Goal: Navigation & Orientation: Understand site structure

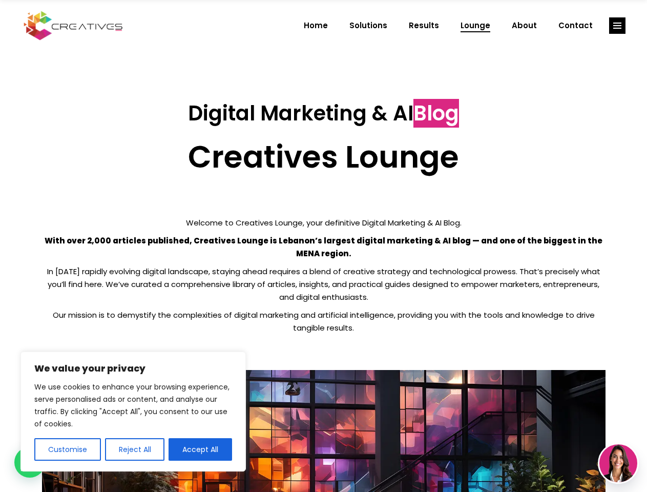
click at [323, 246] on p "With over 2,000 articles published, Creatives Lounge is Lebanon’s largest digit…" at bounding box center [324, 247] width 564 height 26
click at [67, 449] on button "Customise" at bounding box center [67, 449] width 67 height 23
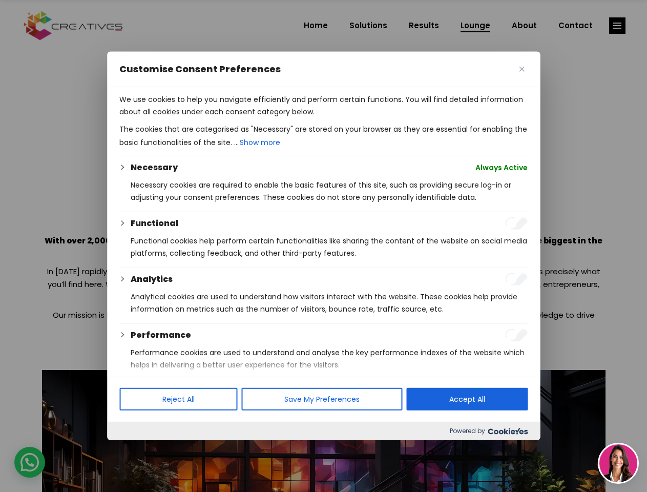
click at [134, 449] on div at bounding box center [323, 246] width 647 height 492
click at [200, 118] on p "We use cookies to help you navigate efficiently and perform certain functions. …" at bounding box center [323, 105] width 408 height 25
click at [617, 26] on div at bounding box center [323, 246] width 647 height 492
click at [618, 463] on img at bounding box center [618, 463] width 38 height 38
